Goal: Task Accomplishment & Management: Complete application form

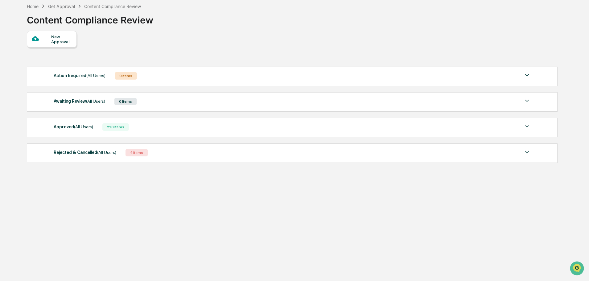
click at [56, 35] on div "New Approval" at bounding box center [61, 39] width 21 height 10
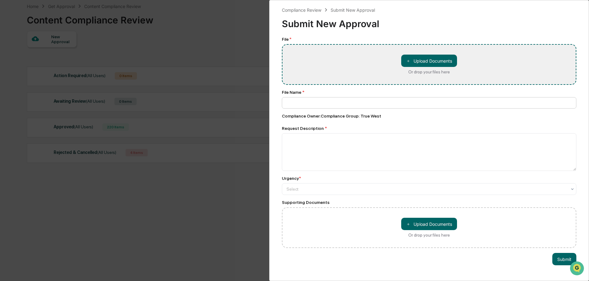
type input "**********"
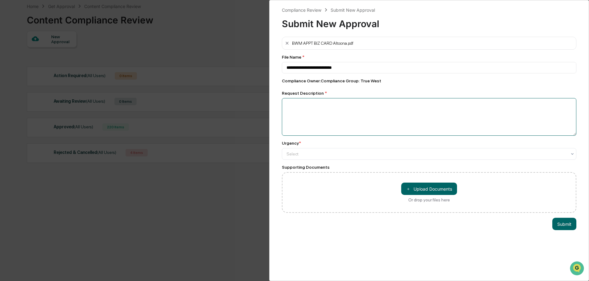
click at [314, 118] on textarea at bounding box center [429, 117] width 294 height 38
type textarea "**********"
click at [330, 153] on div at bounding box center [426, 154] width 280 height 6
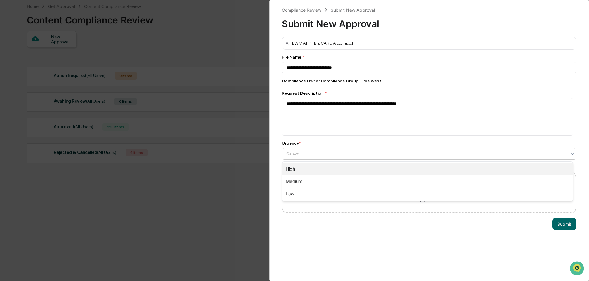
click at [304, 168] on div "High" at bounding box center [427, 169] width 291 height 12
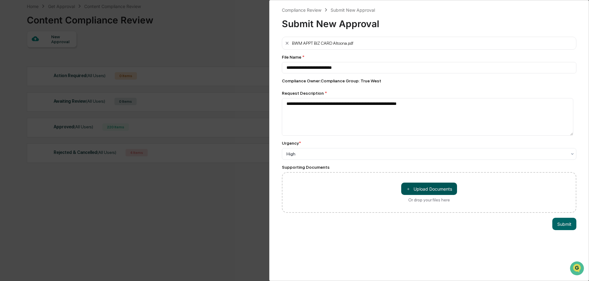
click at [439, 186] on button "＋ Upload Documents" at bounding box center [429, 188] width 56 height 12
click at [568, 226] on button "Submit" at bounding box center [564, 224] width 24 height 12
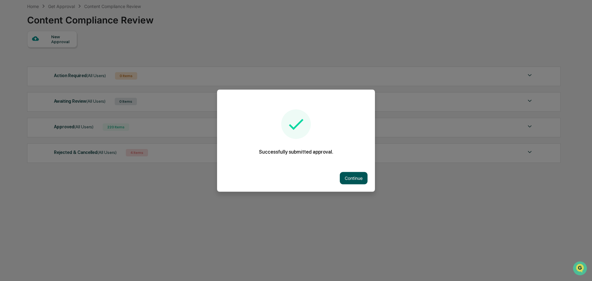
click at [358, 181] on button "Continue" at bounding box center [354, 178] width 28 height 12
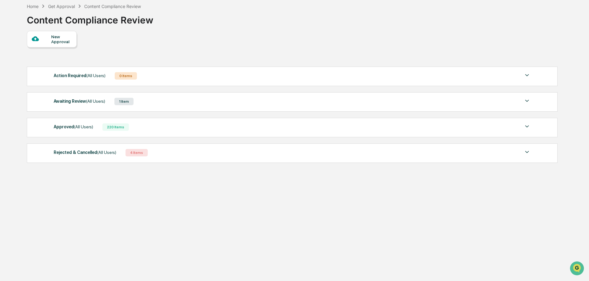
click at [83, 102] on div "Awaiting Review (All Users)" at bounding box center [79, 101] width 51 height 8
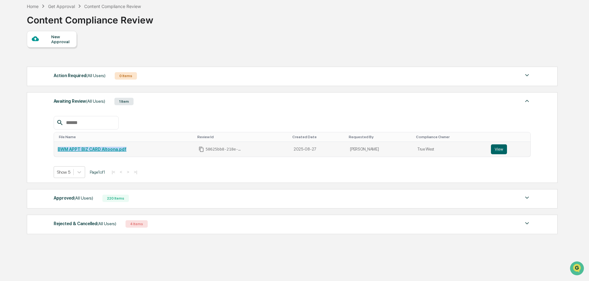
drag, startPoint x: 129, startPoint y: 148, endPoint x: 58, endPoint y: 149, distance: 71.2
click at [58, 149] on div "BWM APPT BIZ CARD Altoona.pdf" at bounding box center [124, 149] width 133 height 5
copy link "BWM APPT BIZ CARD Altoona.pdf"
